Goal: Transaction & Acquisition: Purchase product/service

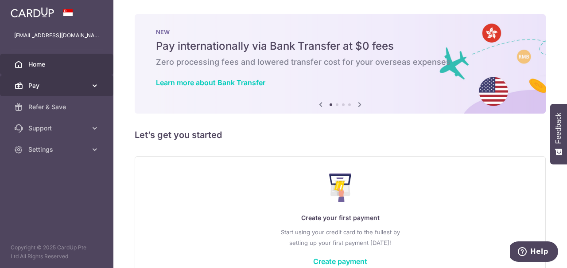
click at [40, 86] on span "Pay" at bounding box center [57, 85] width 58 height 9
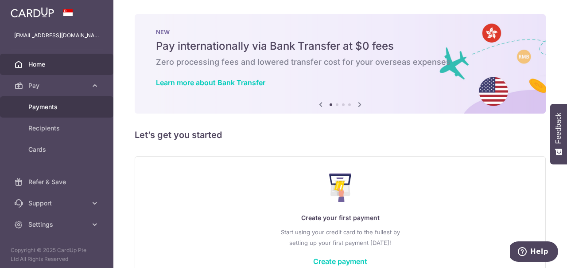
click at [43, 107] on span "Payments" at bounding box center [57, 106] width 58 height 9
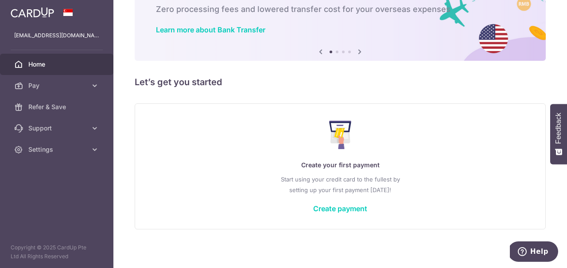
scroll to position [56, 0]
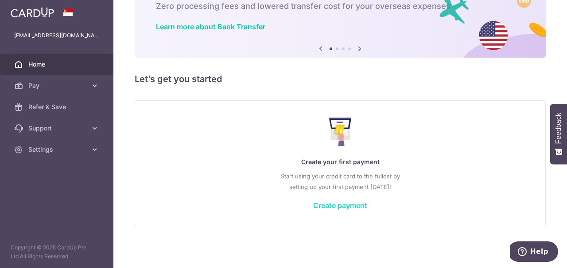
click at [358, 204] on link "Create payment" at bounding box center [340, 205] width 54 height 9
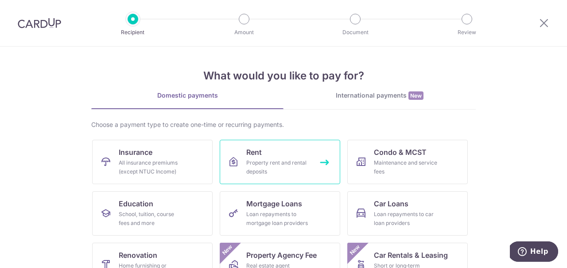
click at [284, 168] on div "Property rent and rental deposits" at bounding box center [278, 167] width 64 height 18
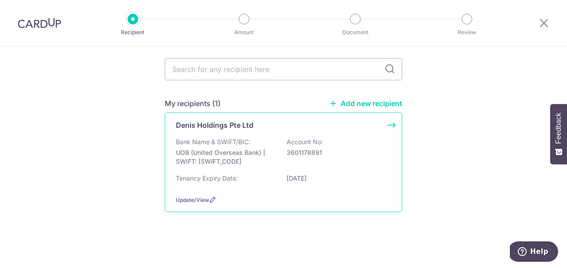
click at [258, 148] on p "UOB (United Overseas Bank) | SWIFT: [SWIFT_CODE]" at bounding box center [225, 157] width 99 height 18
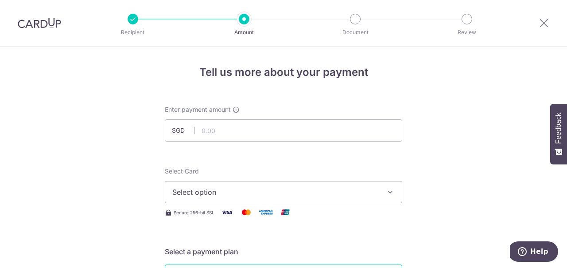
click at [47, 24] on img at bounding box center [39, 23] width 43 height 11
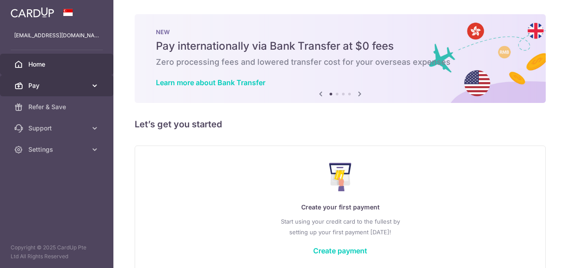
click at [60, 89] on span "Pay" at bounding box center [57, 85] width 58 height 9
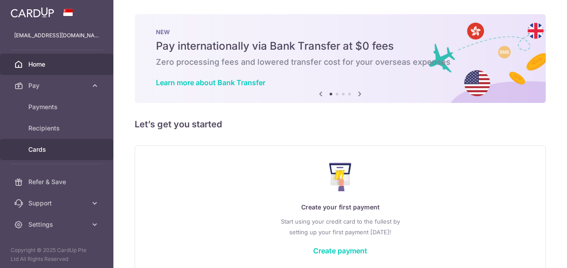
click at [40, 154] on link "Cards" at bounding box center [56, 149] width 113 height 21
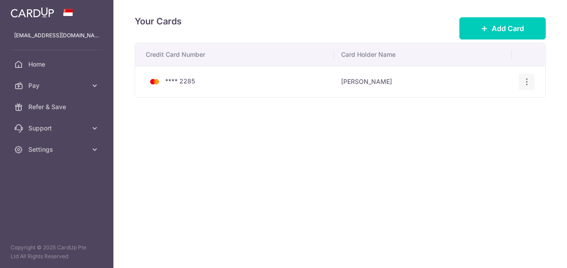
click at [526, 80] on icon "button" at bounding box center [526, 81] width 9 height 9
click at [486, 106] on span "View/Edit" at bounding box center [497, 106] width 60 height 11
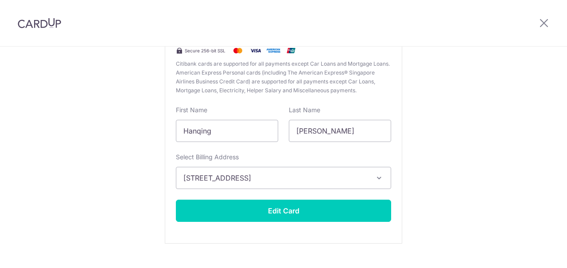
scroll to position [136, 0]
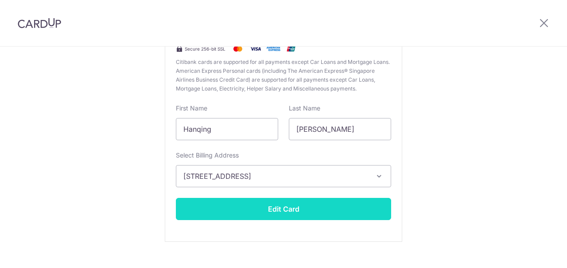
click at [300, 211] on button "Edit Card" at bounding box center [283, 209] width 215 height 22
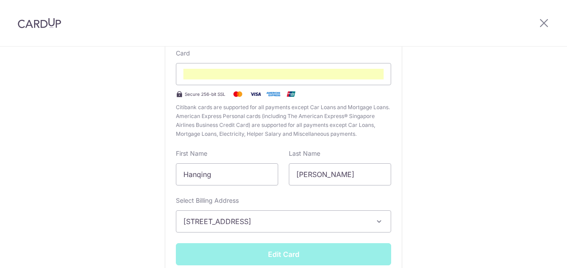
scroll to position [90, 0]
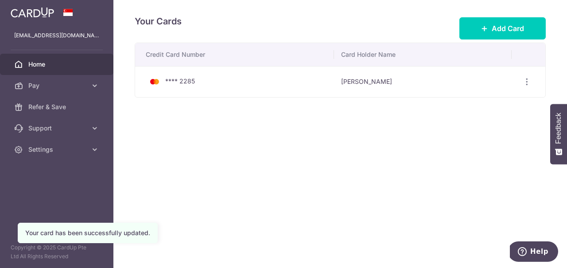
click at [42, 69] on link "Home" at bounding box center [56, 64] width 113 height 21
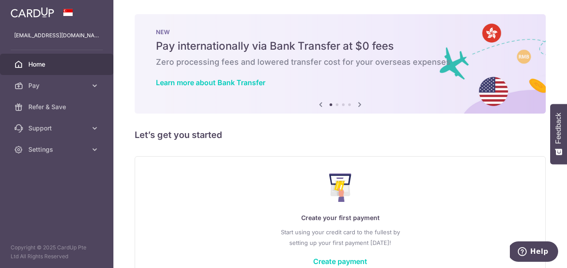
scroll to position [56, 0]
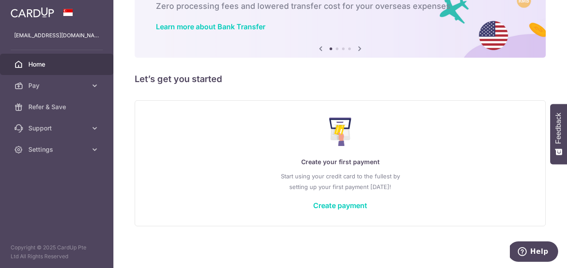
click at [344, 206] on link "Create payment" at bounding box center [340, 205] width 54 height 9
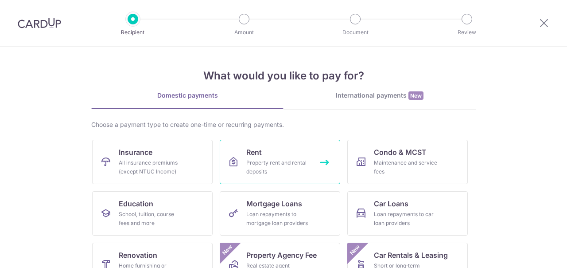
click at [277, 157] on link "Rent Property rent and rental deposits" at bounding box center [280, 162] width 120 height 44
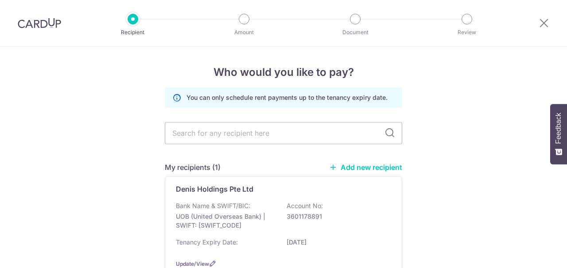
scroll to position [45, 0]
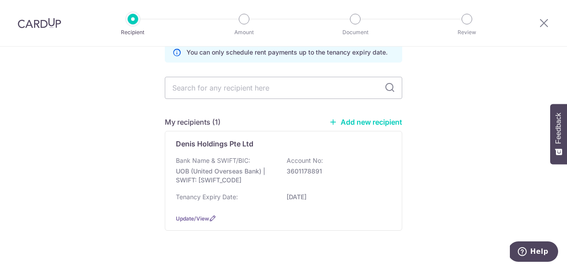
click at [263, 184] on div "Bank Name & SWIFT/BIC: UOB (United Overseas Bank) | SWIFT: UOVBSGSGXXX Account …" at bounding box center [283, 172] width 215 height 33
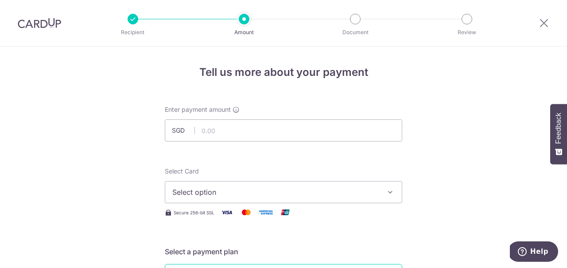
click at [235, 131] on input "text" at bounding box center [283, 130] width 237 height 22
type input "1,000.00"
click at [209, 190] on span "Select option" at bounding box center [275, 191] width 206 height 11
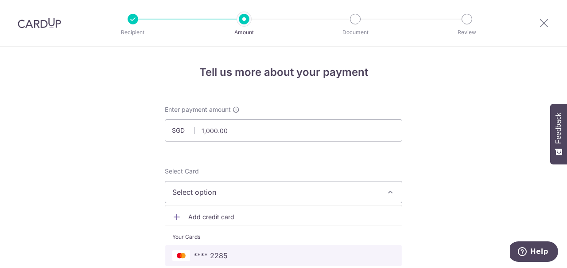
click at [206, 258] on span "**** 2285" at bounding box center [211, 255] width 34 height 11
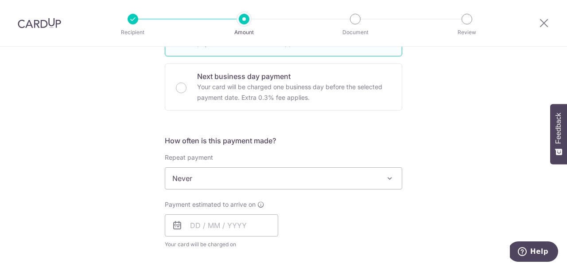
scroll to position [271, 0]
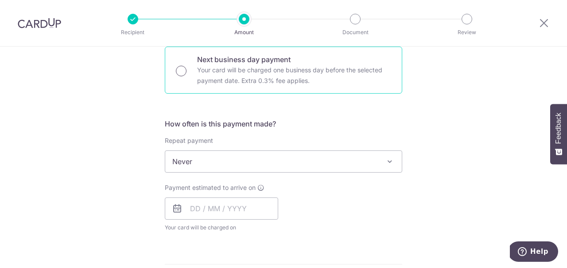
click at [177, 72] on input "Next business day payment Your card will be charged one business day before the…" at bounding box center [181, 71] width 11 height 11
radio input "true"
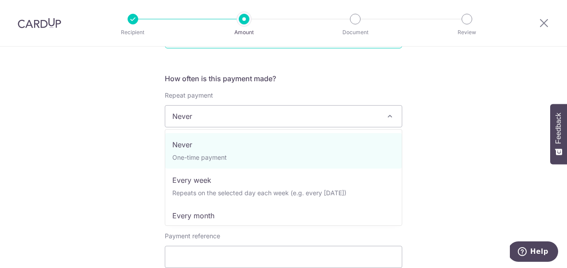
click at [223, 115] on span "Never" at bounding box center [283, 115] width 237 height 21
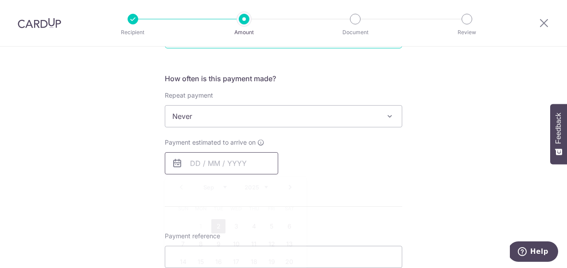
click at [214, 167] on input "text" at bounding box center [221, 163] width 113 height 22
click at [218, 222] on link "2" at bounding box center [218, 226] width 14 height 14
type input "[DATE]"
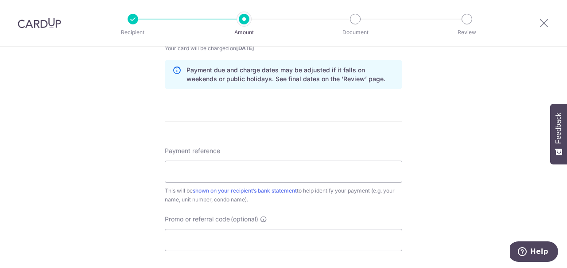
scroll to position [452, 0]
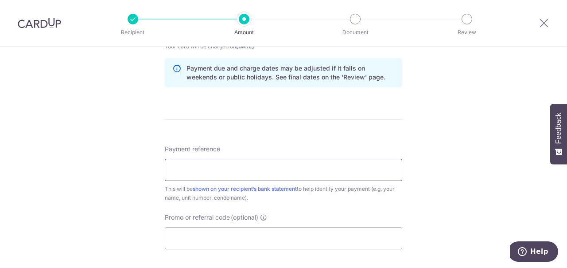
click at [189, 175] on input "Payment reference" at bounding box center [283, 170] width 237 height 22
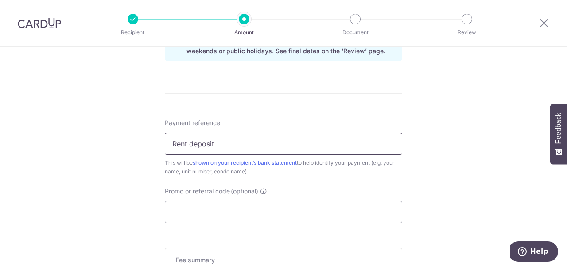
scroll to position [497, 0]
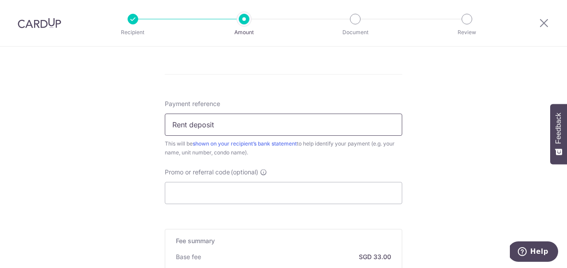
type input "Rent deposit"
click at [206, 190] on input "Promo or referral code (optional)" at bounding box center [283, 193] width 237 height 22
paste input "BOONSIANGT497"
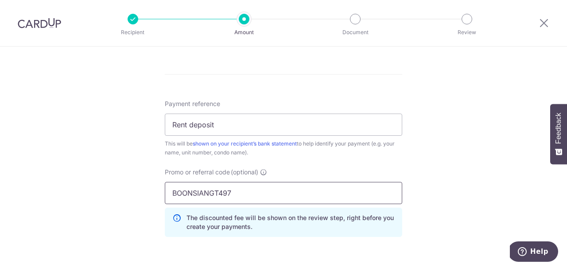
scroll to position [542, 0]
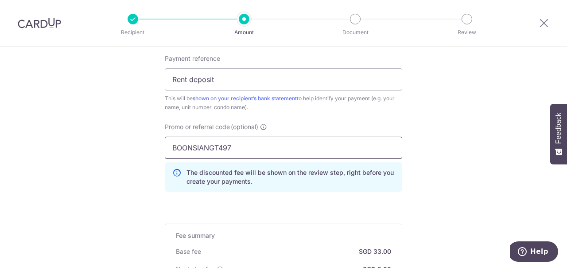
type input "BOONSIANGT497"
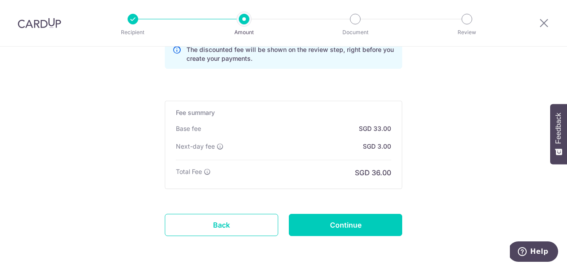
scroll to position [678, 0]
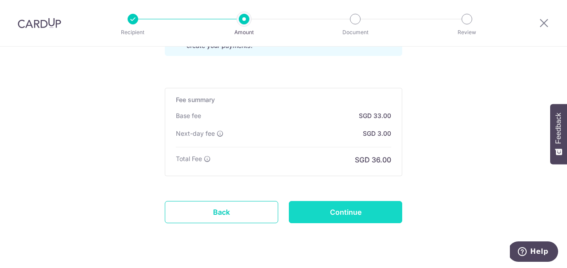
click at [345, 213] on input "Continue" at bounding box center [345, 212] width 113 height 22
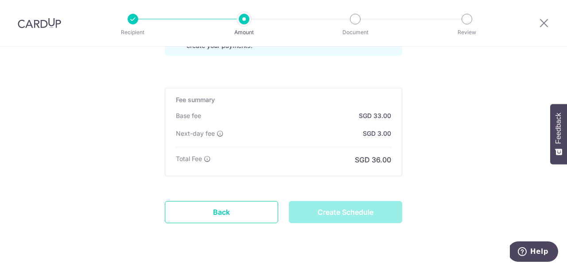
type input "Create Schedule"
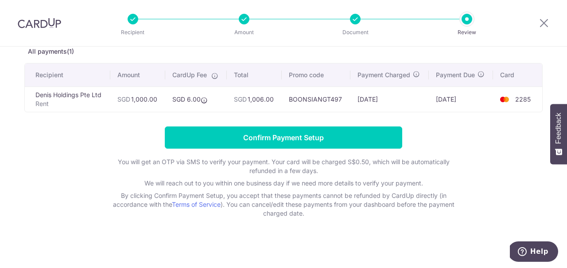
scroll to position [53, 0]
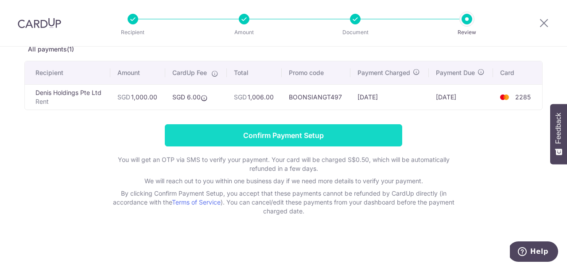
click at [326, 134] on input "Confirm Payment Setup" at bounding box center [283, 135] width 237 height 22
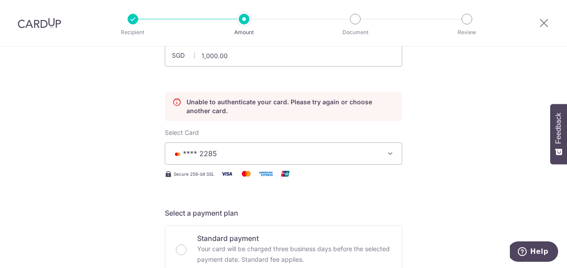
scroll to position [120, 0]
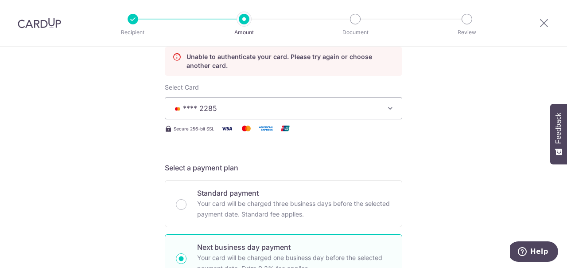
click at [388, 109] on icon "button" at bounding box center [390, 108] width 9 height 9
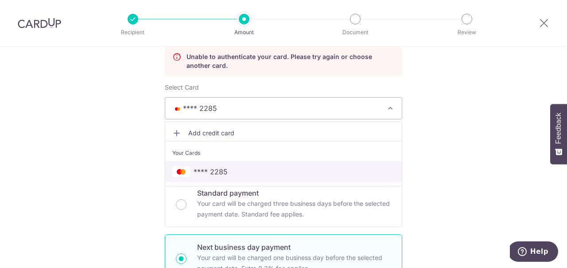
click at [225, 168] on span "**** 2285" at bounding box center [211, 171] width 34 height 11
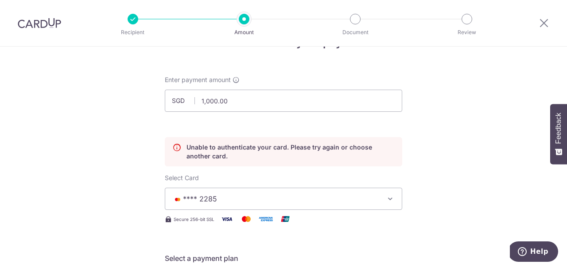
scroll to position [0, 0]
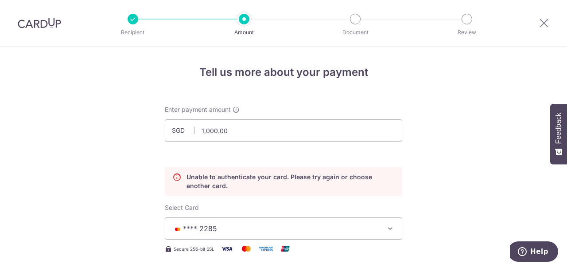
click at [27, 25] on img at bounding box center [39, 23] width 43 height 11
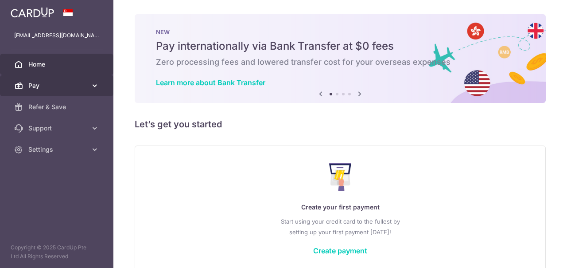
click at [45, 83] on span "Pay" at bounding box center [57, 85] width 58 height 9
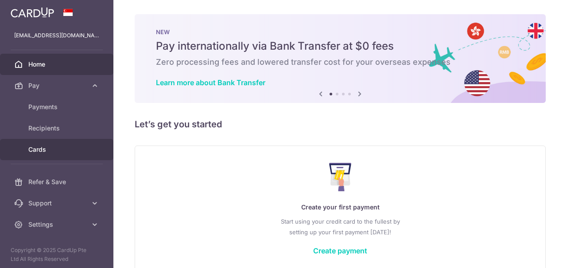
click at [40, 149] on span "Cards" at bounding box center [57, 149] width 58 height 9
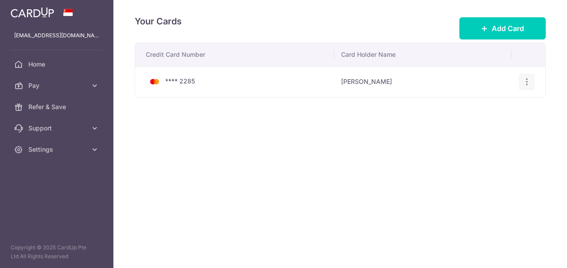
click at [525, 82] on icon "button" at bounding box center [526, 81] width 9 height 9
click at [484, 106] on span "View/Edit" at bounding box center [497, 106] width 60 height 11
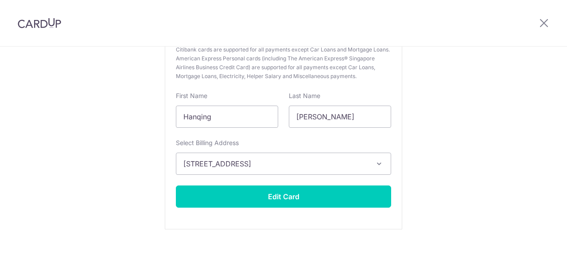
scroll to position [151, 0]
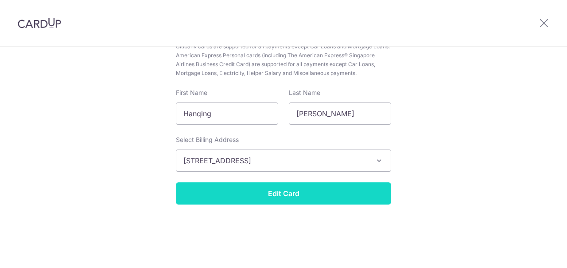
click at [289, 190] on button "Edit Card" at bounding box center [283, 193] width 215 height 22
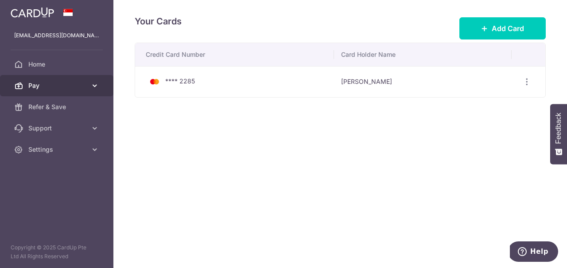
click at [56, 88] on span "Pay" at bounding box center [57, 85] width 58 height 9
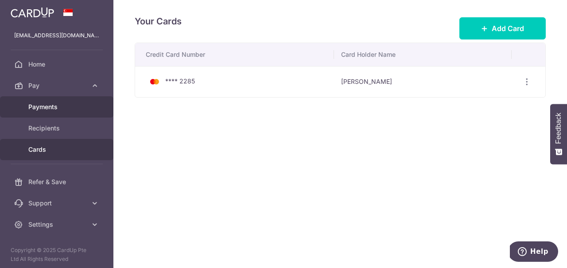
click at [56, 108] on span "Payments" at bounding box center [57, 106] width 58 height 9
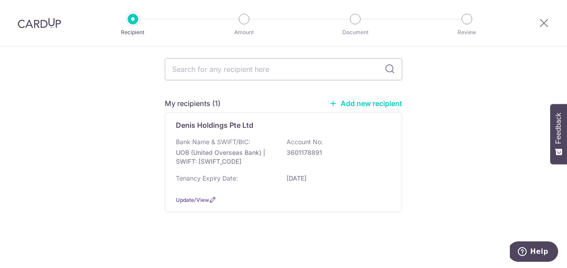
click at [302, 154] on div "Bank Name & SWIFT/BIC: UOB (United Overseas Bank) | SWIFT: UOVBSGSGXXX Account …" at bounding box center [283, 153] width 215 height 33
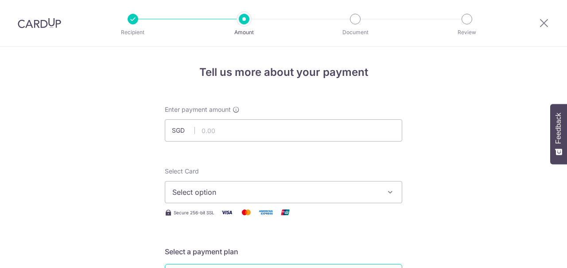
click at [268, 132] on input "text" at bounding box center [283, 130] width 237 height 22
type input "1,000.00"
click at [225, 192] on span "Select option" at bounding box center [275, 191] width 206 height 11
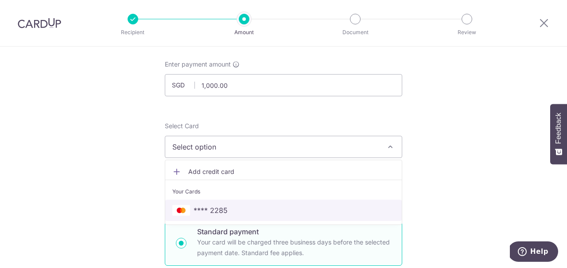
scroll to position [90, 0]
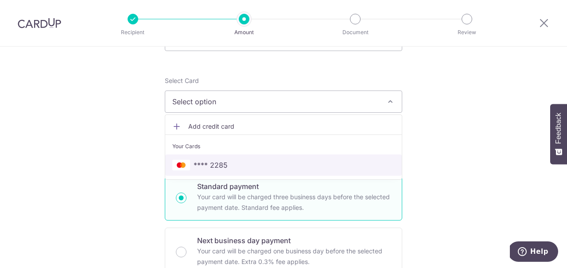
click at [234, 167] on span "**** 2285" at bounding box center [283, 164] width 222 height 11
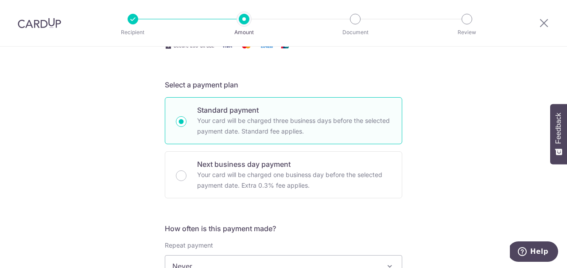
scroll to position [181, 0]
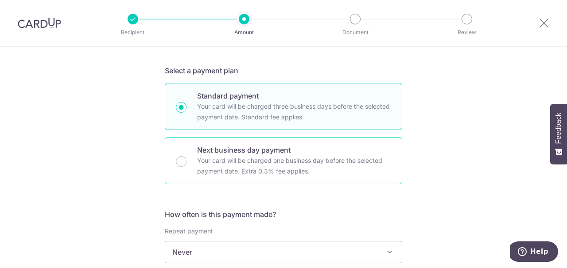
click at [209, 159] on p "Your card will be charged one business day before the selected payment date. Ex…" at bounding box center [294, 165] width 194 height 21
click at [186, 159] on input "Next business day payment Your card will be charged one business day before the…" at bounding box center [181, 161] width 11 height 11
radio input "false"
radio input "true"
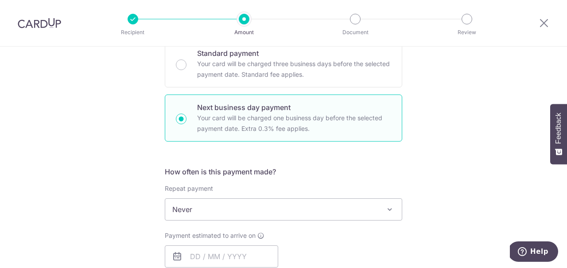
scroll to position [271, 0]
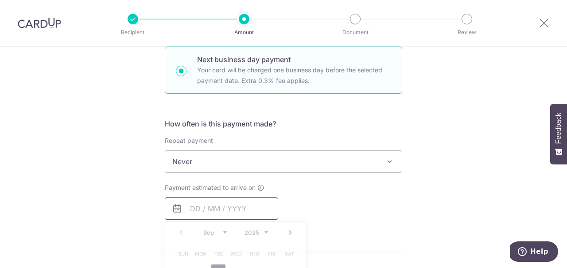
click at [210, 207] on input "text" at bounding box center [221, 208] width 113 height 22
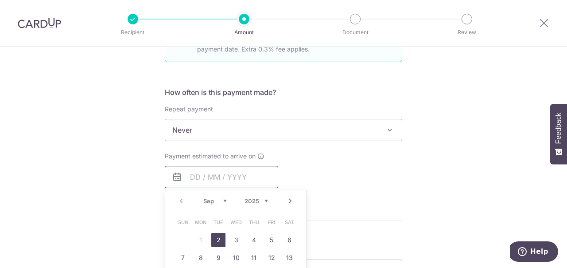
scroll to position [316, 0]
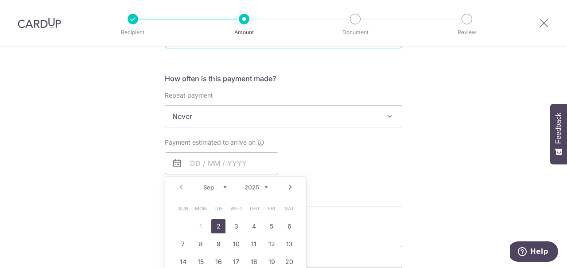
click at [218, 225] on link "2" at bounding box center [218, 226] width 14 height 14
type input "02/09/2025"
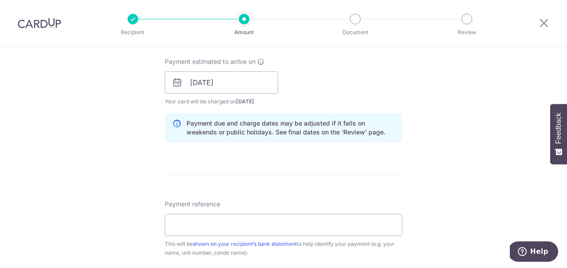
scroll to position [407, 0]
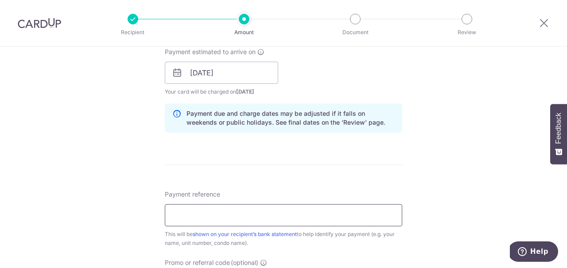
click at [182, 213] on input "Payment reference" at bounding box center [283, 215] width 237 height 22
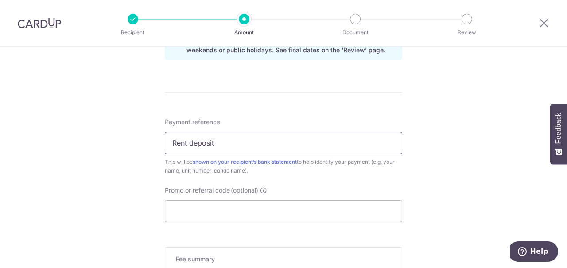
scroll to position [497, 0]
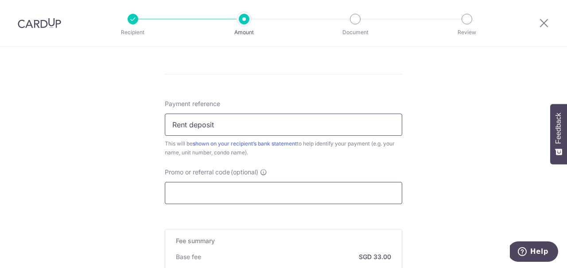
type input "Rent deposit"
click at [192, 189] on input "Promo or referral code (optional)" at bounding box center [283, 193] width 237 height 22
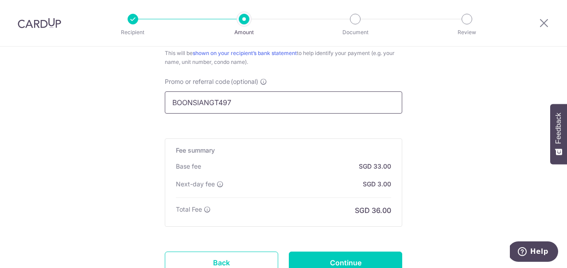
scroll to position [633, 0]
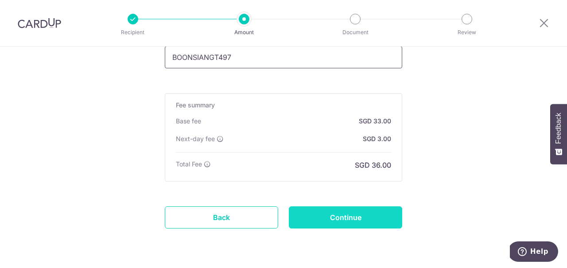
type input "BOONSIANGT497"
click at [316, 217] on input "Continue" at bounding box center [345, 217] width 113 height 22
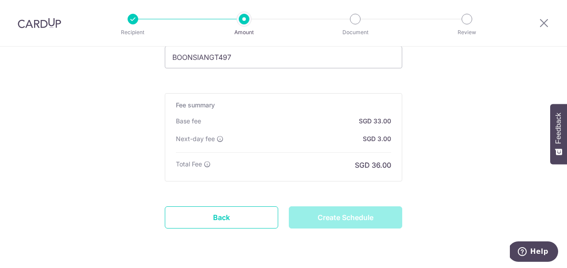
type input "Create Schedule"
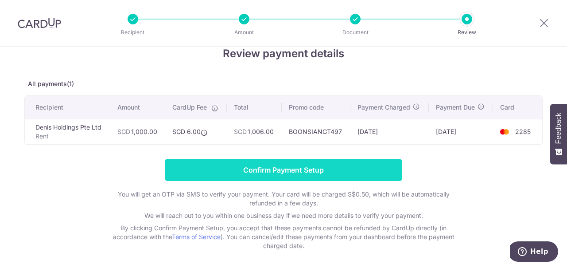
scroll to position [45, 0]
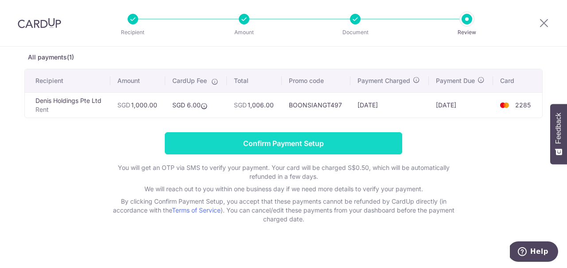
click at [274, 144] on input "Confirm Payment Setup" at bounding box center [283, 143] width 237 height 22
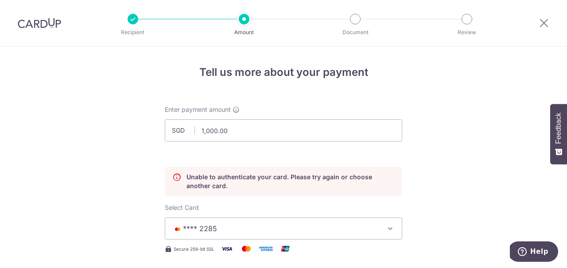
click at [51, 23] on img at bounding box center [39, 23] width 43 height 11
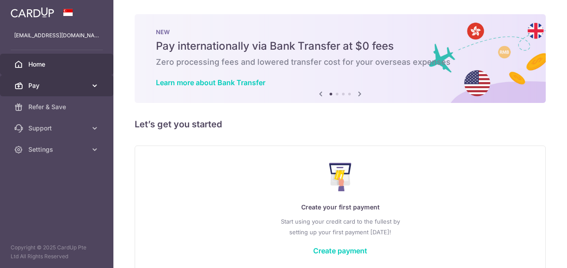
click at [84, 87] on span "Pay" at bounding box center [57, 85] width 58 height 9
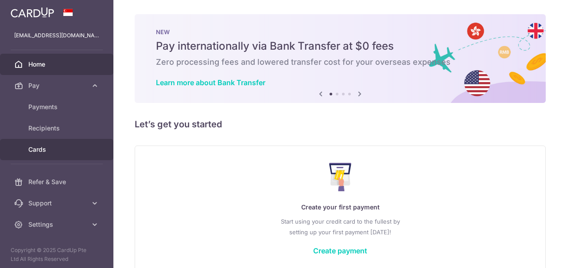
click at [52, 151] on span "Cards" at bounding box center [57, 149] width 58 height 9
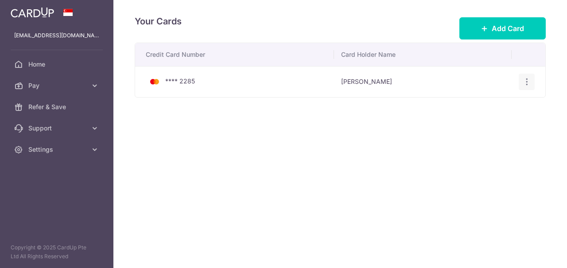
click at [525, 83] on icon "button" at bounding box center [526, 81] width 9 height 9
click at [344, 83] on td "Hanqing Liu" at bounding box center [422, 81] width 177 height 31
click at [497, 33] on span "Add Card" at bounding box center [508, 28] width 32 height 11
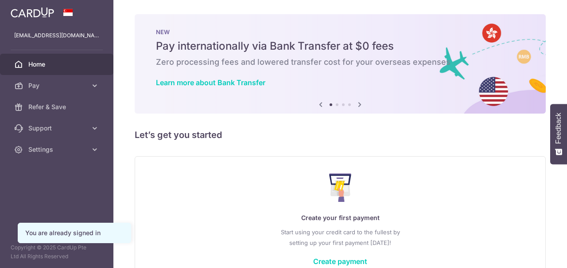
click at [59, 132] on span "Support" at bounding box center [57, 128] width 58 height 9
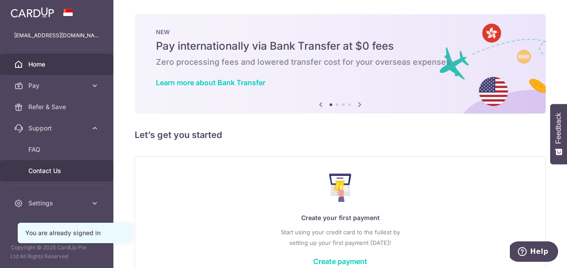
click at [42, 169] on span "Contact Us" at bounding box center [57, 170] width 58 height 9
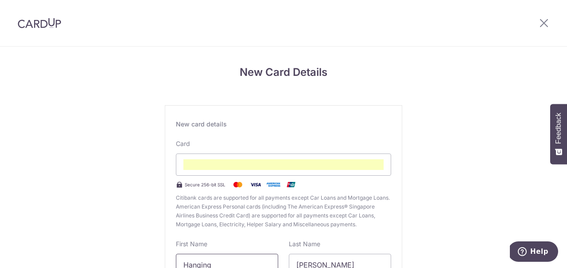
type input "[PERSON_NAME]"
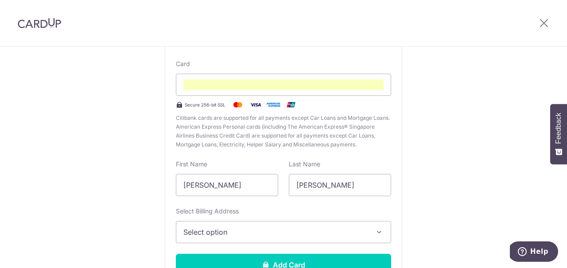
scroll to position [90, 0]
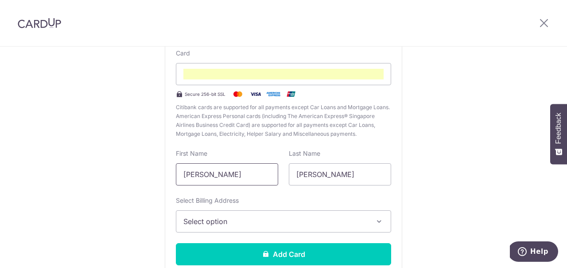
click at [231, 176] on input "Hanqing Liu" at bounding box center [227, 174] width 102 height 22
type input "Hanqing"
type input "Liu"
click at [261, 221] on span "Select option" at bounding box center [275, 221] width 184 height 11
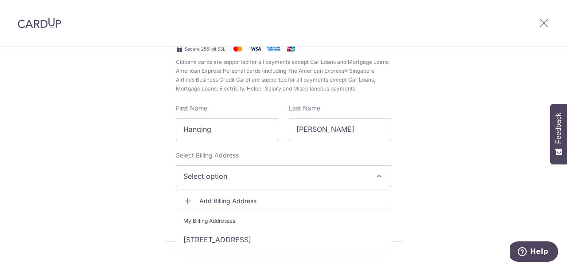
scroll to position [151, 0]
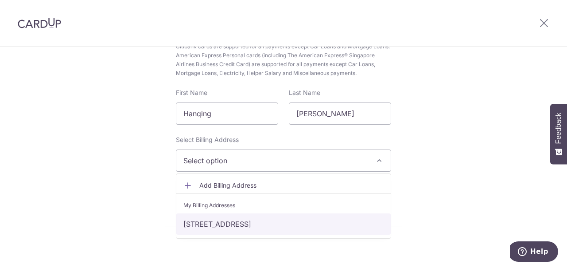
click at [260, 226] on link "9003 48th Pl, College Park, MD, United States-20740" at bounding box center [283, 223] width 214 height 21
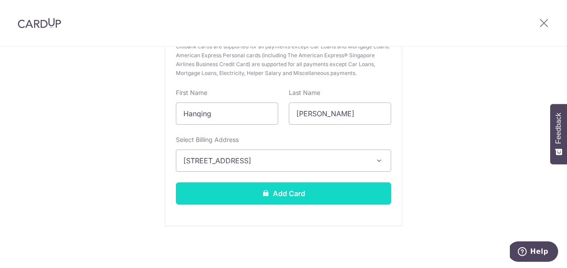
click at [285, 193] on button "Add Card" at bounding box center [283, 193] width 215 height 22
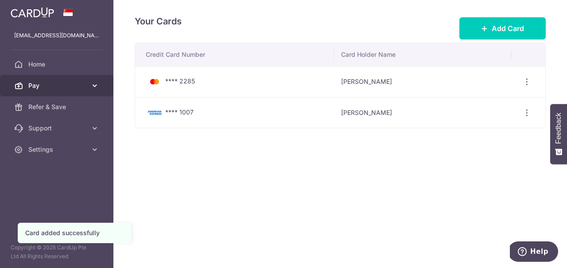
click at [55, 85] on span "Pay" at bounding box center [57, 85] width 58 height 9
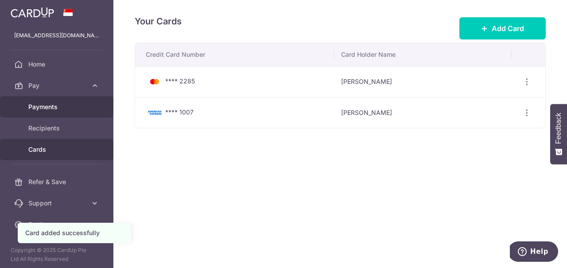
click at [52, 109] on span "Payments" at bounding box center [57, 106] width 58 height 9
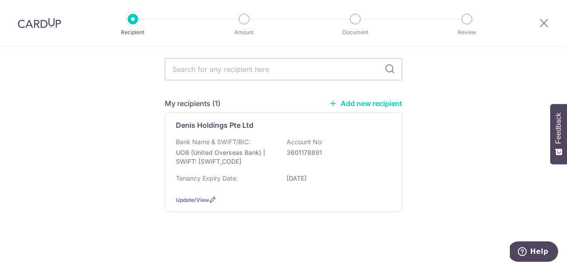
click at [261, 148] on p "UOB (United Overseas Bank) | SWIFT: [SWIFT_CODE]" at bounding box center [225, 157] width 99 height 18
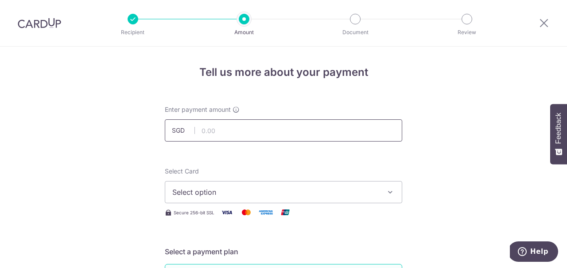
click at [234, 131] on input "text" at bounding box center [283, 130] width 237 height 22
type input "1,000.00"
click at [229, 198] on button "Select option" at bounding box center [283, 192] width 237 height 22
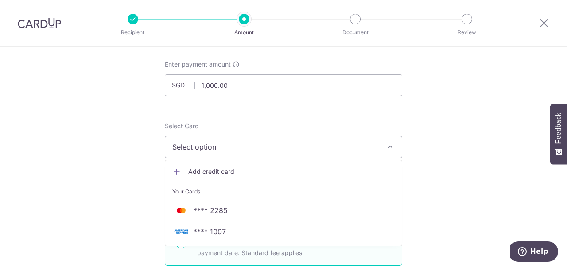
scroll to position [90, 0]
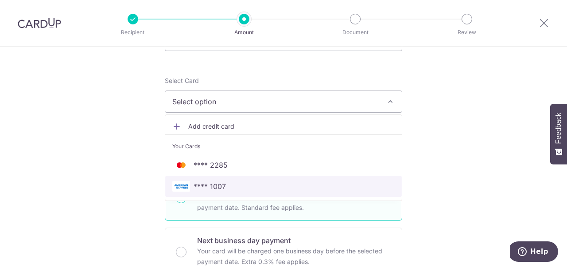
click at [228, 187] on span "**** 1007" at bounding box center [283, 186] width 222 height 11
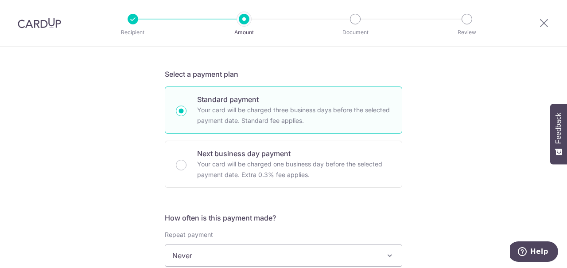
scroll to position [181, 0]
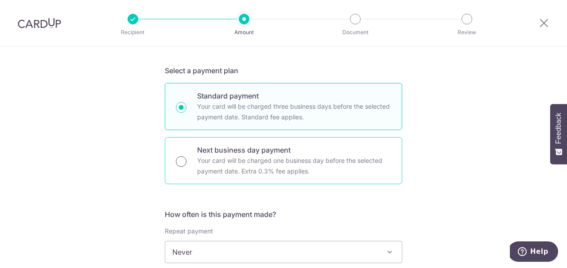
click at [177, 161] on input "Next business day payment Your card will be charged one business day before the…" at bounding box center [181, 161] width 11 height 11
radio input "true"
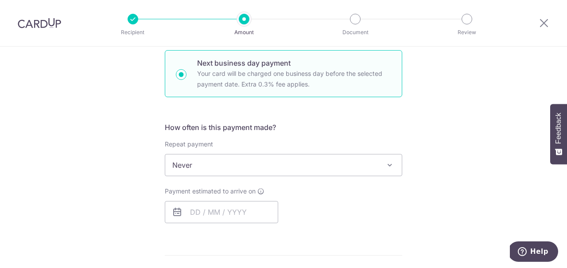
scroll to position [271, 0]
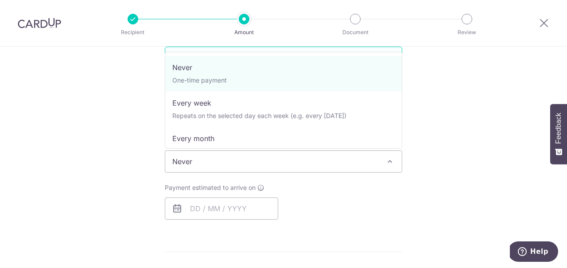
click at [224, 163] on span "Never" at bounding box center [283, 161] width 237 height 21
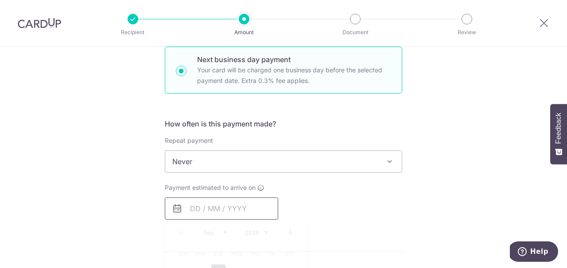
click at [213, 202] on input "text" at bounding box center [221, 208] width 113 height 22
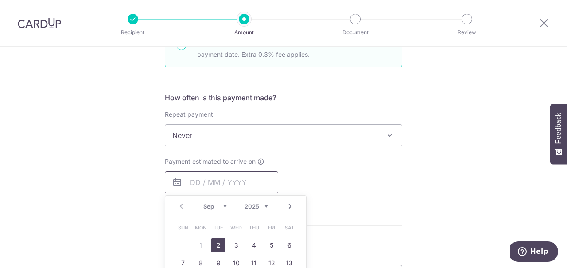
scroll to position [316, 0]
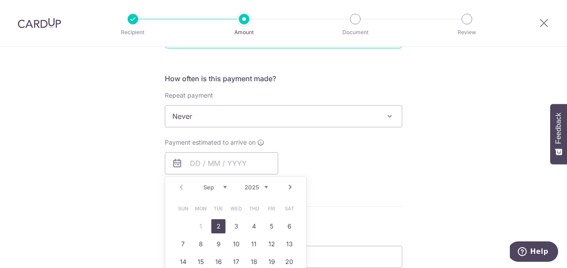
click at [221, 225] on link "2" at bounding box center [218, 226] width 14 height 14
type input "[DATE]"
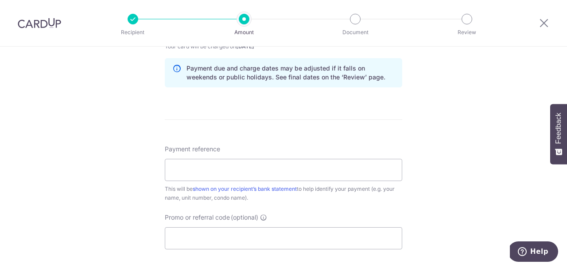
scroll to position [497, 0]
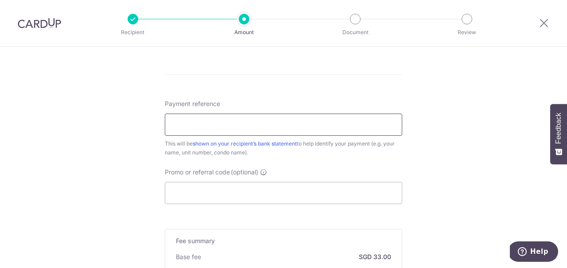
click at [189, 123] on input "Payment reference" at bounding box center [283, 124] width 237 height 22
type input "Rent deposit"
click at [182, 193] on input "Promo or referral code (optional)" at bounding box center [283, 193] width 237 height 22
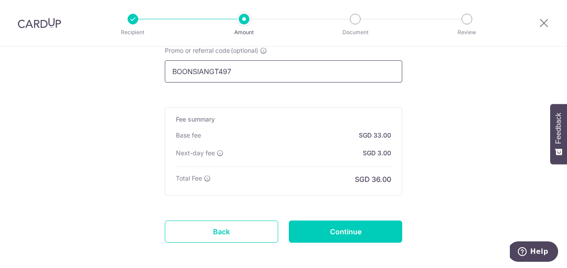
scroll to position [633, 0]
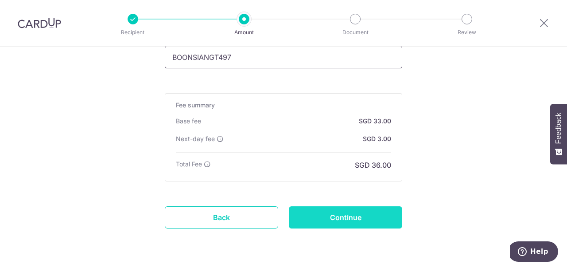
type input "BOONSIANGT497"
click at [355, 214] on input "Continue" at bounding box center [345, 217] width 113 height 22
type input "Create Schedule"
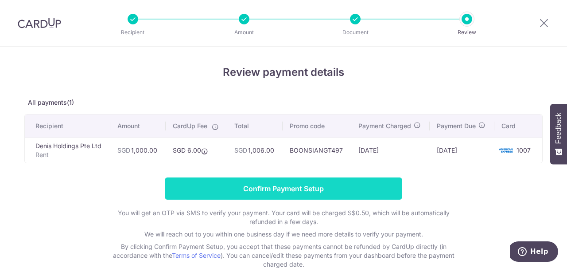
click at [308, 185] on input "Confirm Payment Setup" at bounding box center [283, 188] width 237 height 22
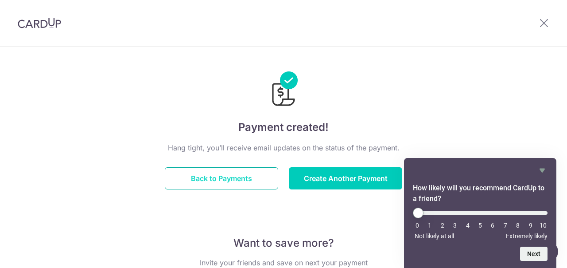
click at [215, 178] on button "Back to Payments" at bounding box center [221, 178] width 113 height 22
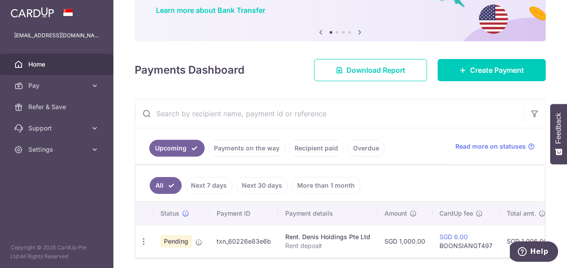
scroll to position [90, 0]
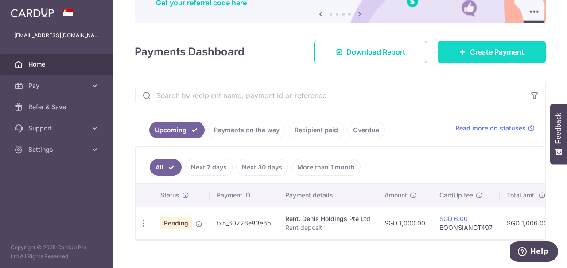
click at [469, 54] on link "Create Payment" at bounding box center [492, 52] width 108 height 22
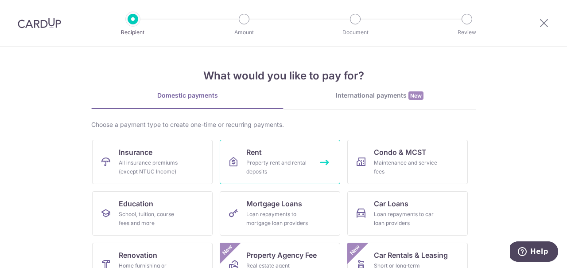
click at [272, 171] on div "Property rent and rental deposits" at bounding box center [278, 167] width 64 height 18
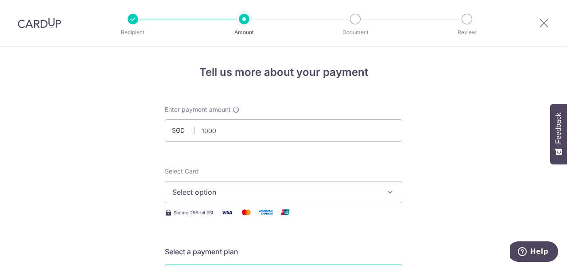
type input "1,000.00"
click at [229, 192] on span "Select option" at bounding box center [275, 191] width 206 height 11
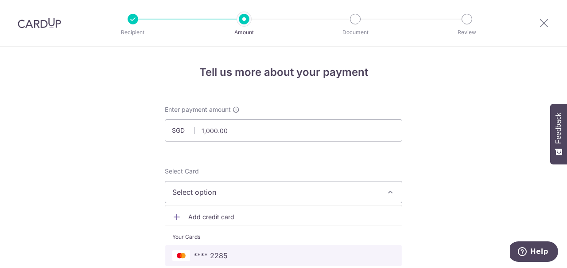
scroll to position [45, 0]
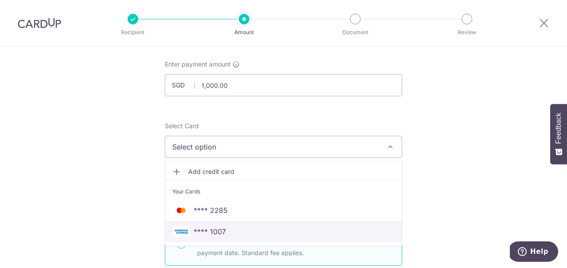
click at [210, 234] on span "**** 1007" at bounding box center [210, 231] width 32 height 11
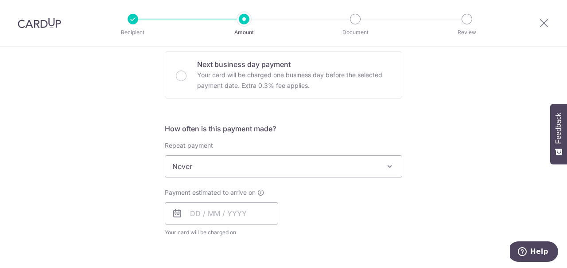
scroll to position [271, 0]
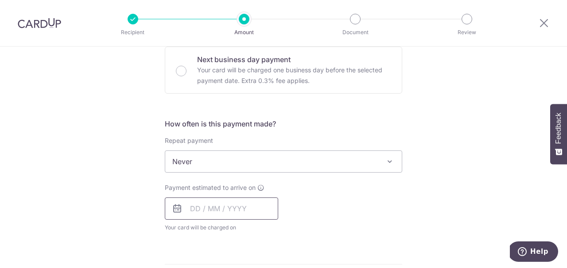
click at [210, 209] on input "text" at bounding box center [221, 208] width 113 height 22
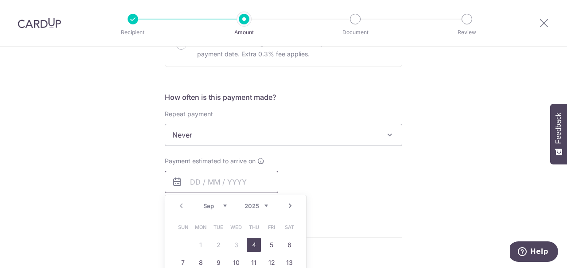
scroll to position [316, 0]
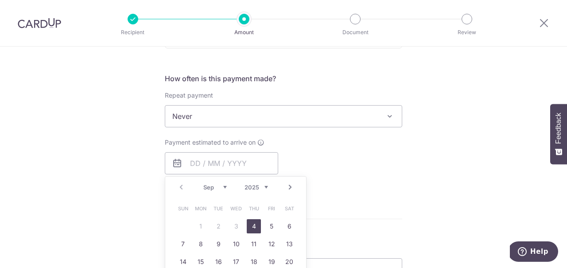
click at [252, 227] on link "4" at bounding box center [254, 226] width 14 height 14
type input "[DATE]"
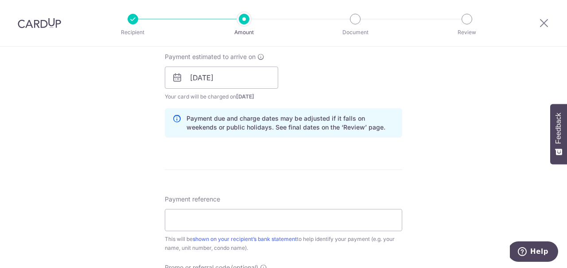
scroll to position [407, 0]
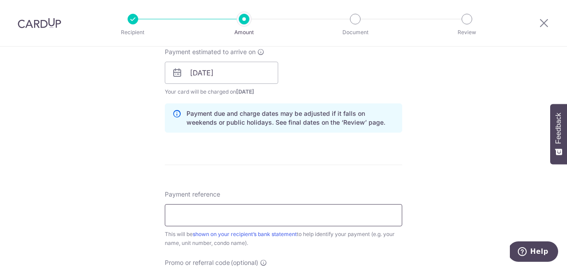
click at [190, 214] on input "Payment reference" at bounding box center [283, 215] width 237 height 22
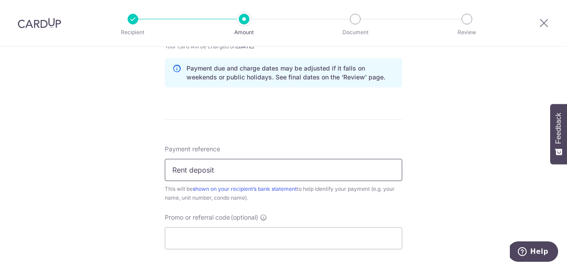
scroll to position [497, 0]
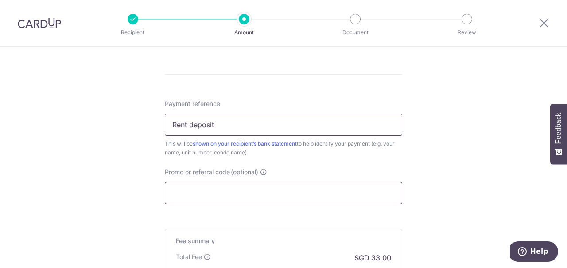
type input "Rent deposit"
click at [183, 202] on input "Promo or referral code (optional)" at bounding box center [283, 193] width 237 height 22
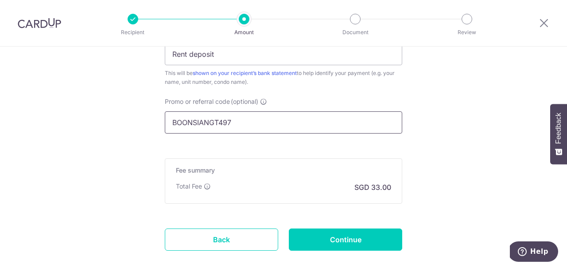
scroll to position [587, 0]
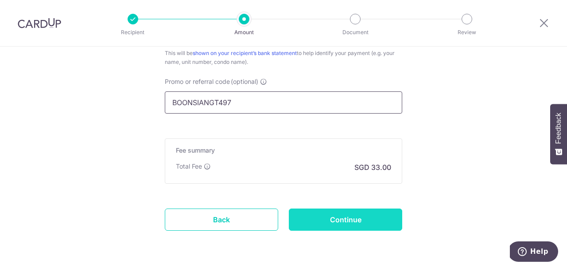
type input "BOONSIANGT497"
click at [346, 222] on input "Continue" at bounding box center [345, 219] width 113 height 22
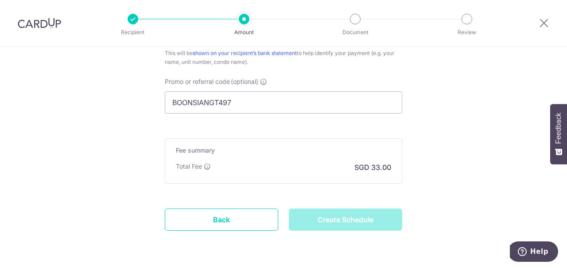
type input "Create Schedule"
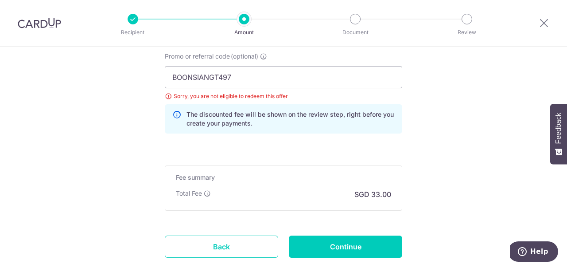
scroll to position [387, 0]
